Goal: Information Seeking & Learning: Check status

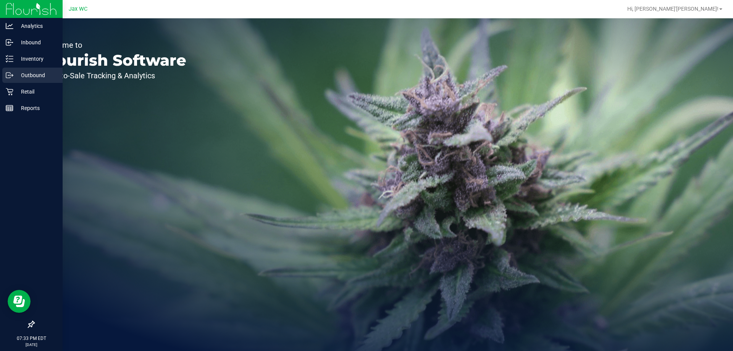
click at [25, 82] on div "Outbound" at bounding box center [32, 75] width 60 height 15
click at [28, 91] on p "Retail" at bounding box center [36, 91] width 46 height 9
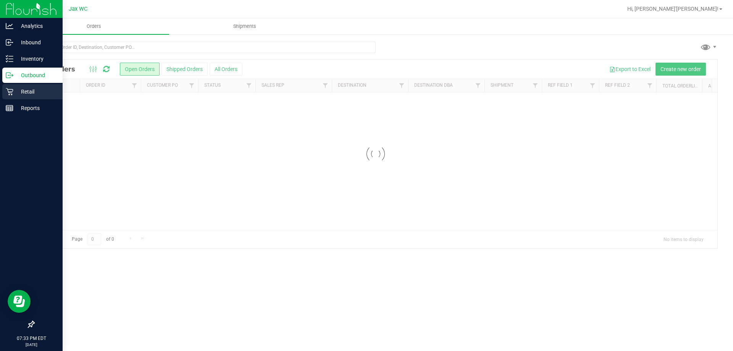
click at [21, 94] on p "Retail" at bounding box center [36, 91] width 46 height 9
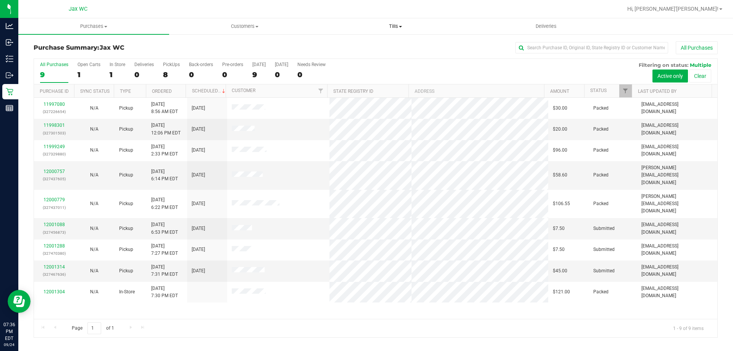
click at [395, 28] on span "Tills" at bounding box center [396, 26] width 150 height 7
click at [356, 47] on span "Manage tills" at bounding box center [346, 46] width 52 height 6
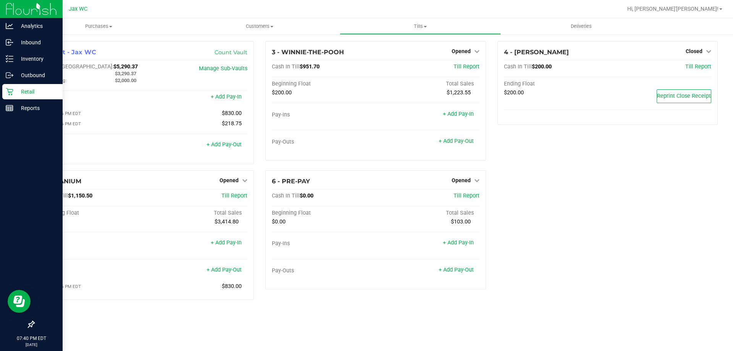
click at [16, 94] on p "Retail" at bounding box center [36, 91] width 46 height 9
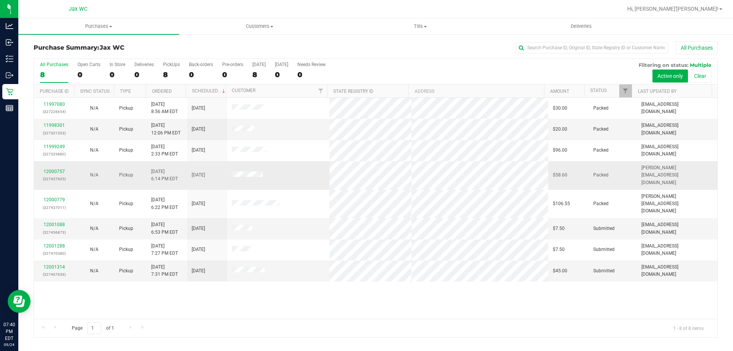
click at [61, 168] on div "12000757 (327437605)" at bounding box center [54, 175] width 31 height 15
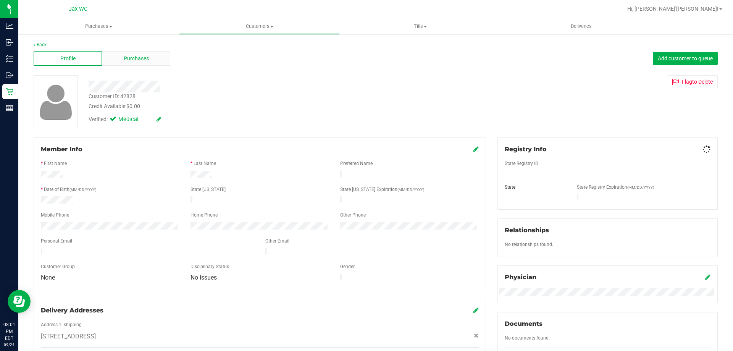
click at [153, 53] on div "Purchases" at bounding box center [136, 58] width 68 height 15
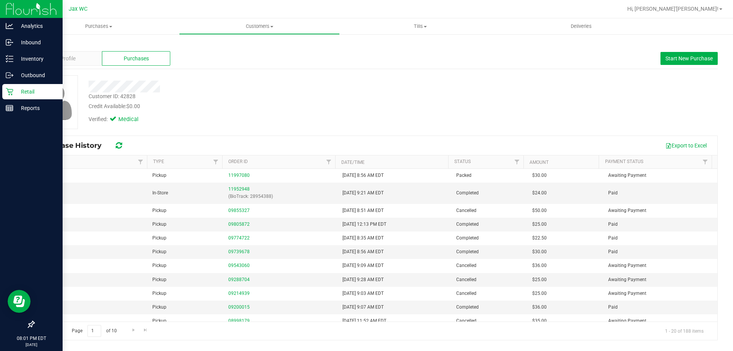
click at [14, 91] on p "Retail" at bounding box center [36, 91] width 46 height 9
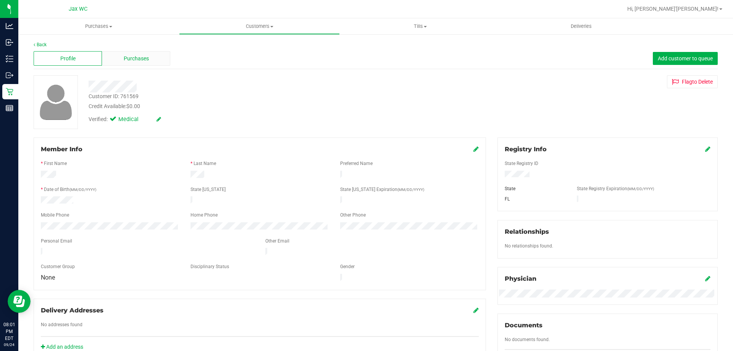
click at [116, 58] on div "Purchases" at bounding box center [136, 58] width 68 height 15
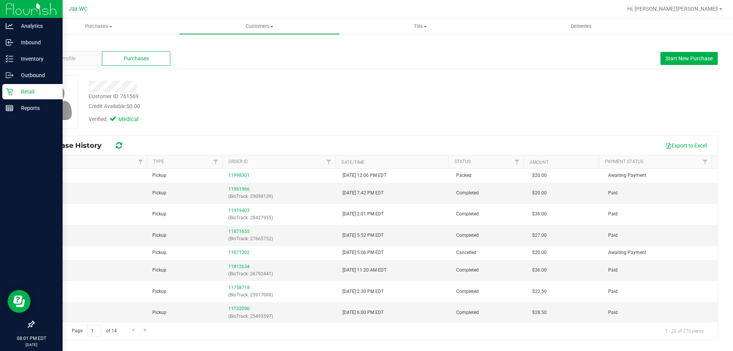
click at [11, 95] on icon at bounding box center [9, 91] width 7 height 7
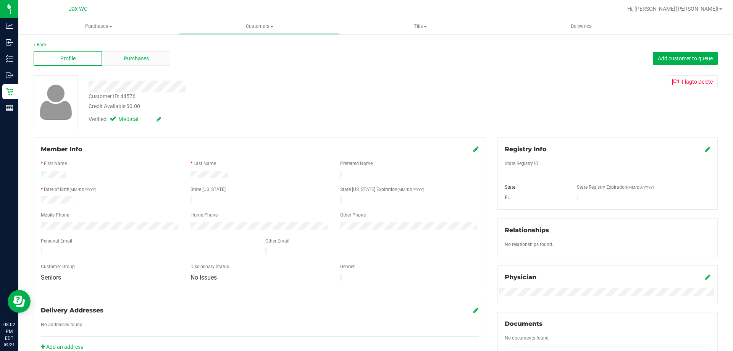
click at [128, 61] on span "Purchases" at bounding box center [136, 59] width 25 height 8
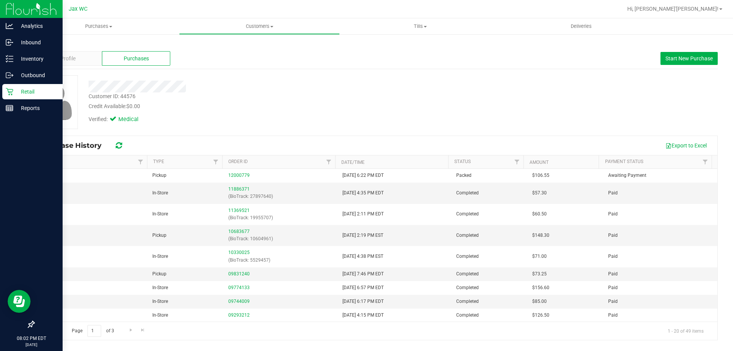
click at [9, 93] on icon at bounding box center [10, 92] width 8 height 8
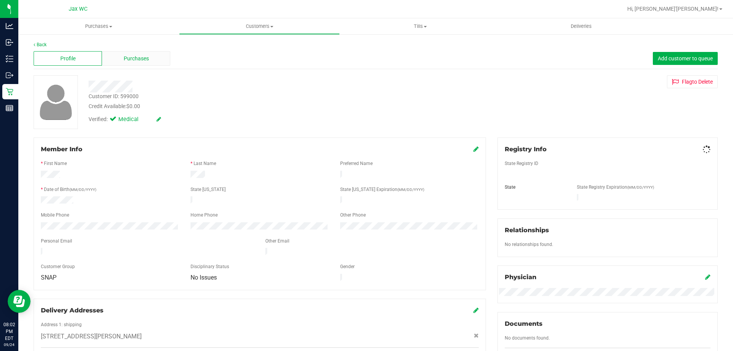
click at [129, 61] on span "Purchases" at bounding box center [136, 59] width 25 height 8
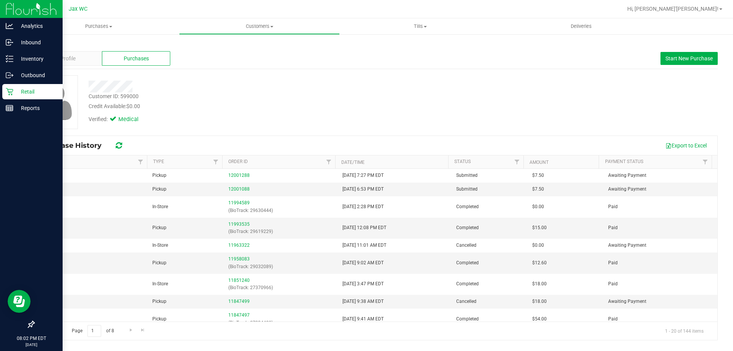
click at [16, 87] on p "Retail" at bounding box center [36, 91] width 46 height 9
